Goal: Check status: Check status

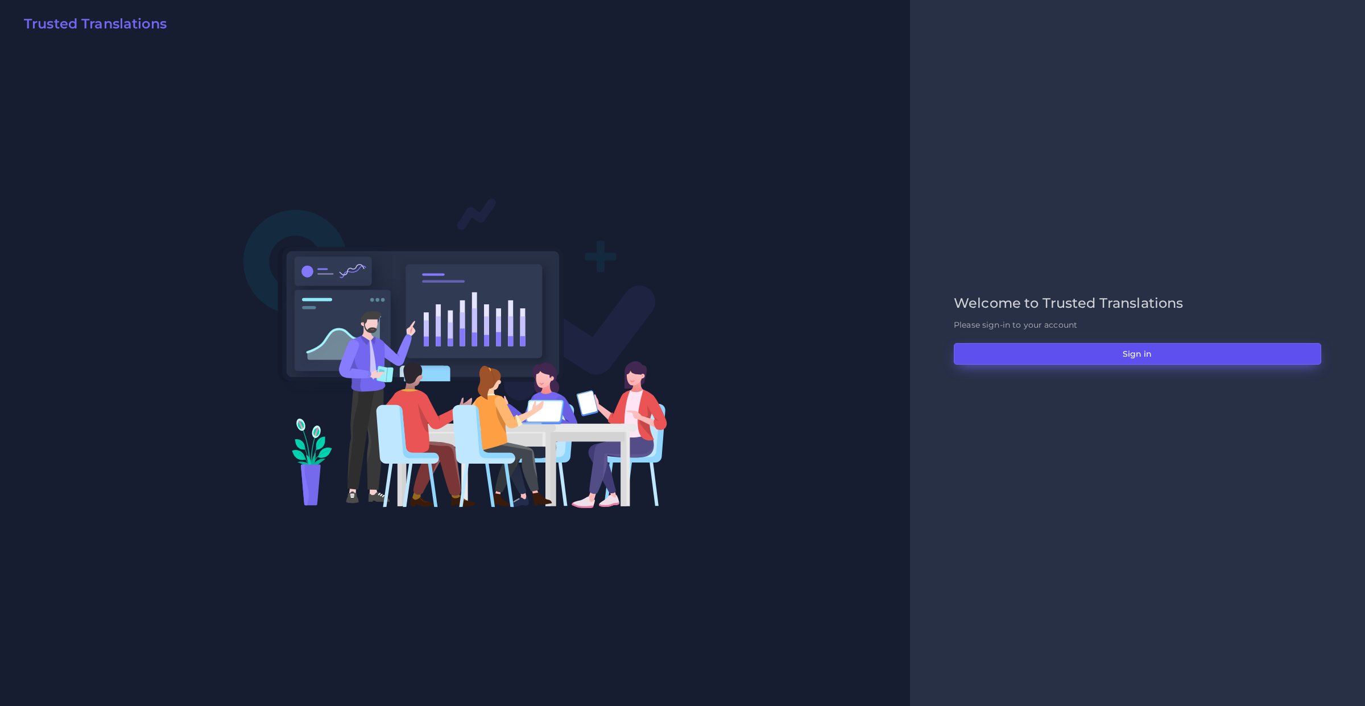
click at [986, 353] on button "Sign in" at bounding box center [1137, 354] width 367 height 22
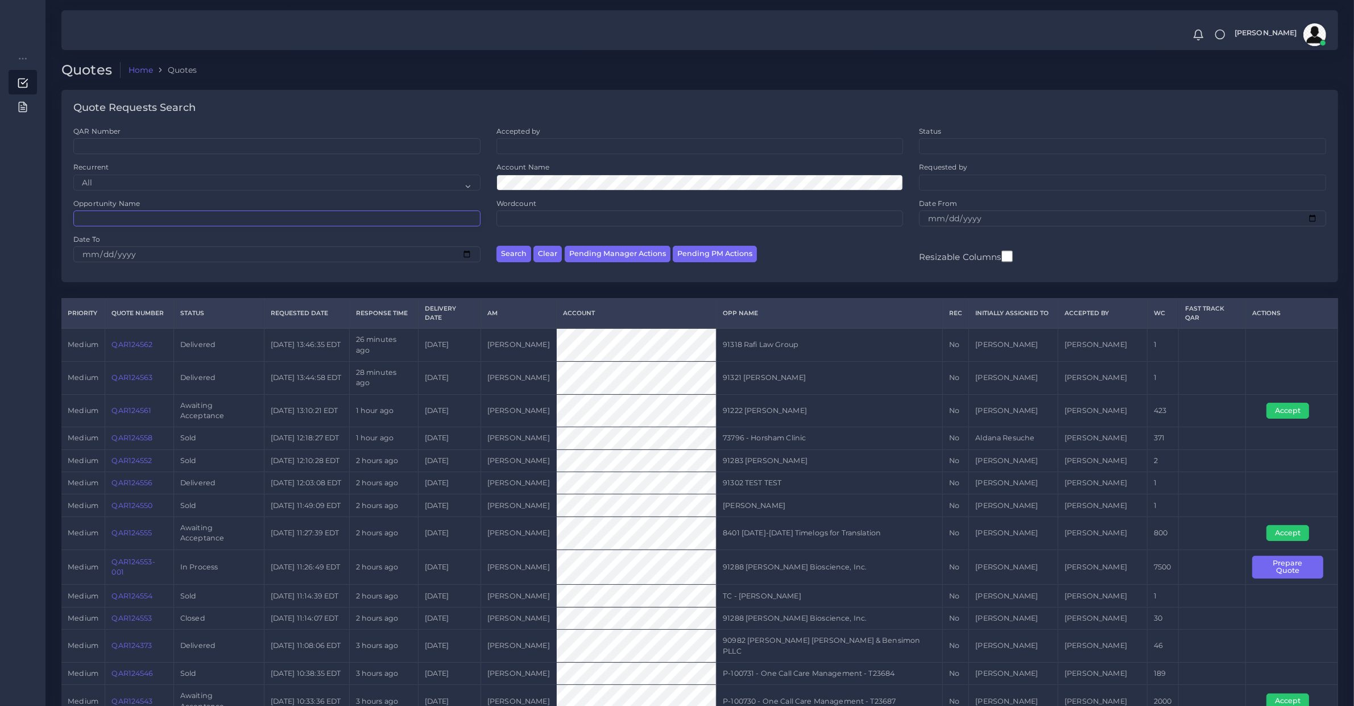
click at [212, 218] on input "Opportunity Name" at bounding box center [276, 218] width 407 height 16
type input "73417"
click at [497, 246] on button "Search" at bounding box center [514, 254] width 35 height 16
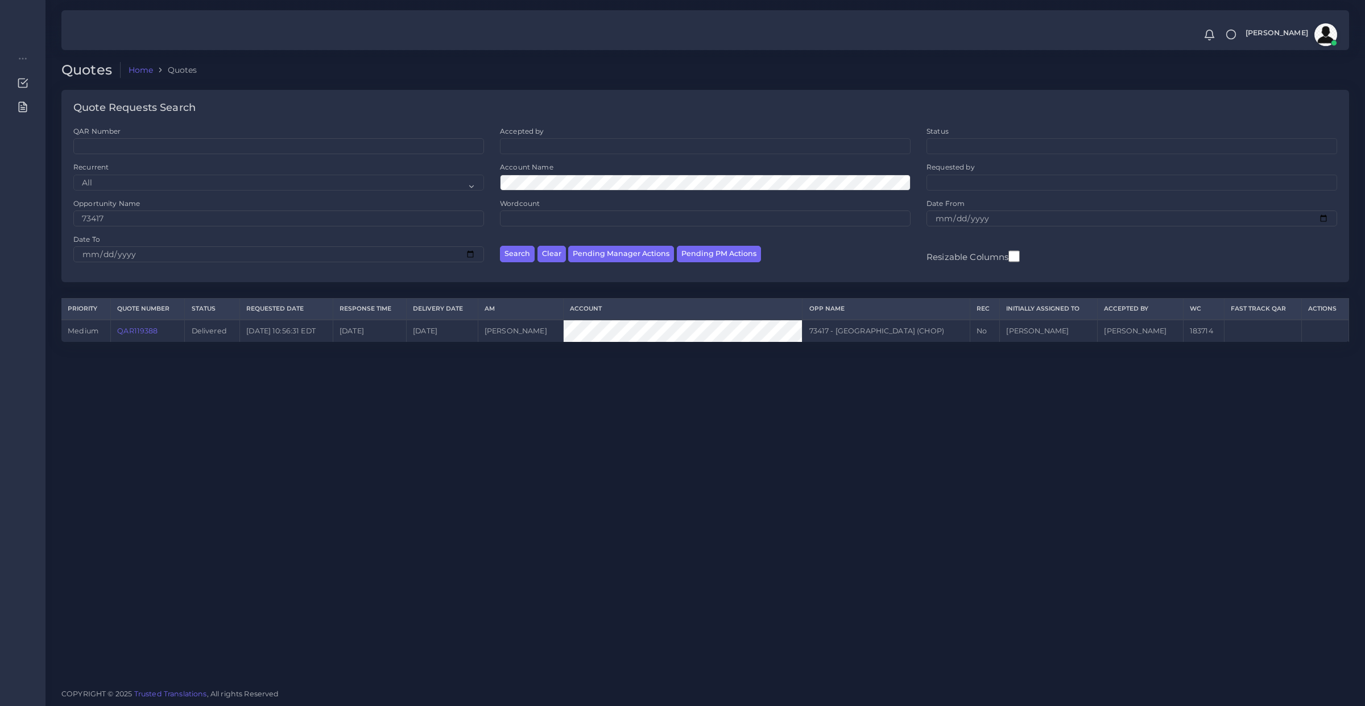
click at [138, 334] on link "QAR119388" at bounding box center [137, 331] width 40 height 9
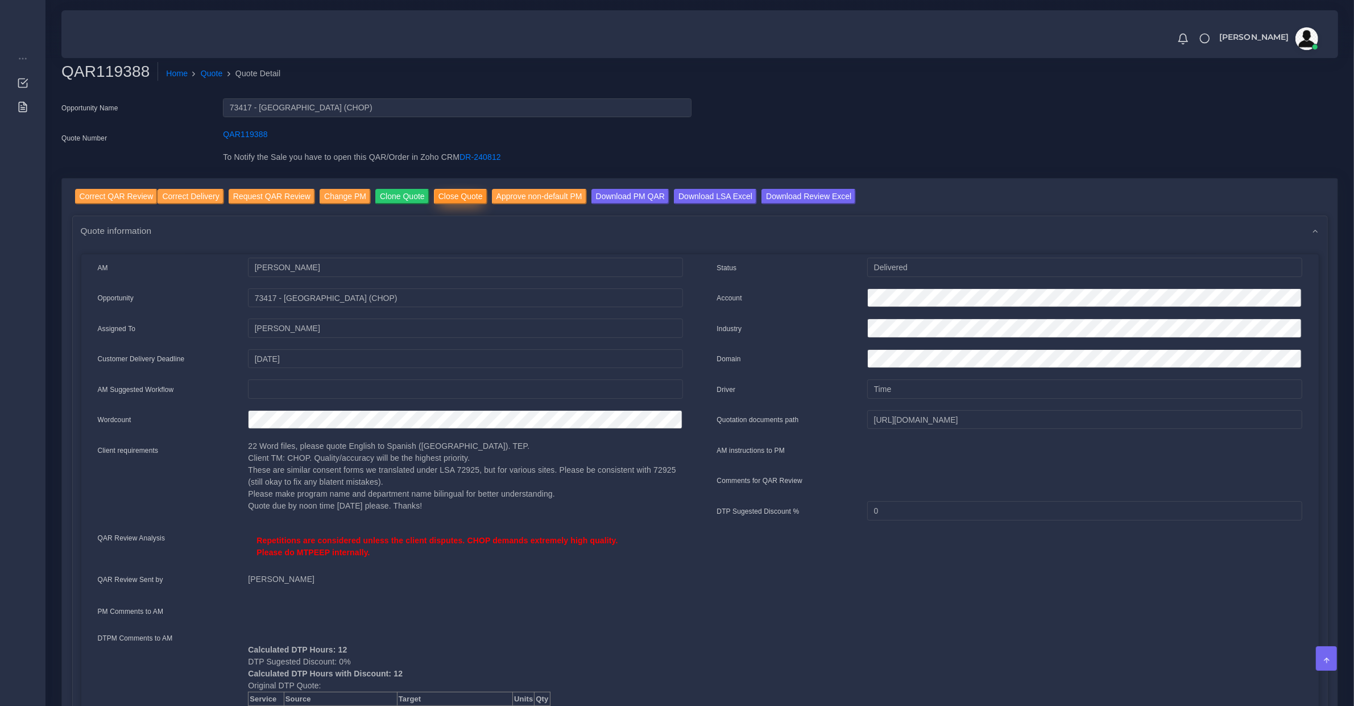
click at [434, 199] on input "Close Quote" at bounding box center [460, 196] width 53 height 15
